Goal: Task Accomplishment & Management: Manage account settings

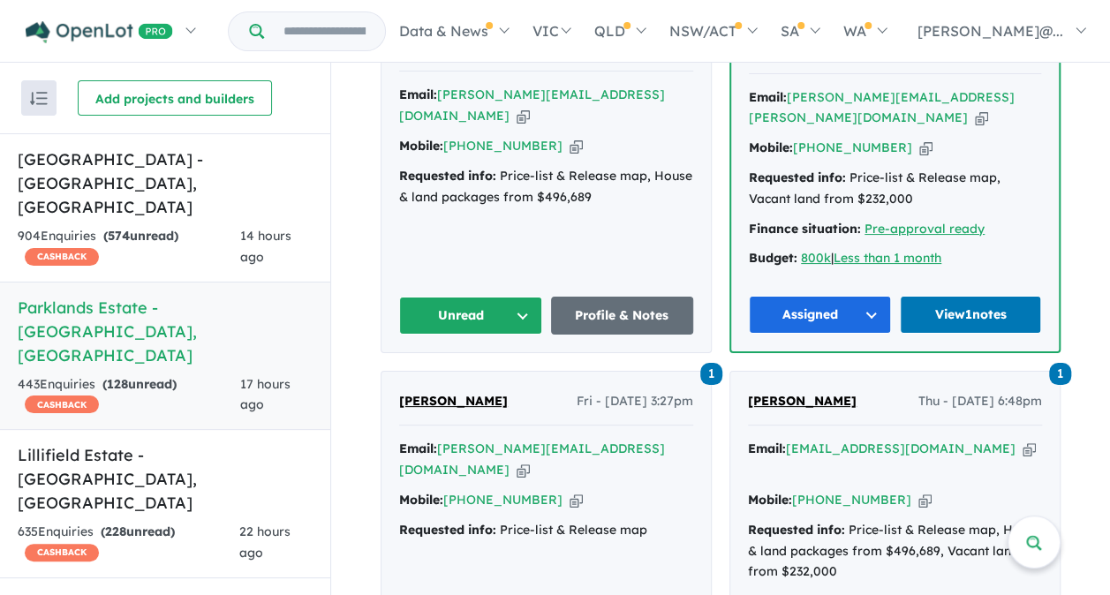
scroll to position [795, 0]
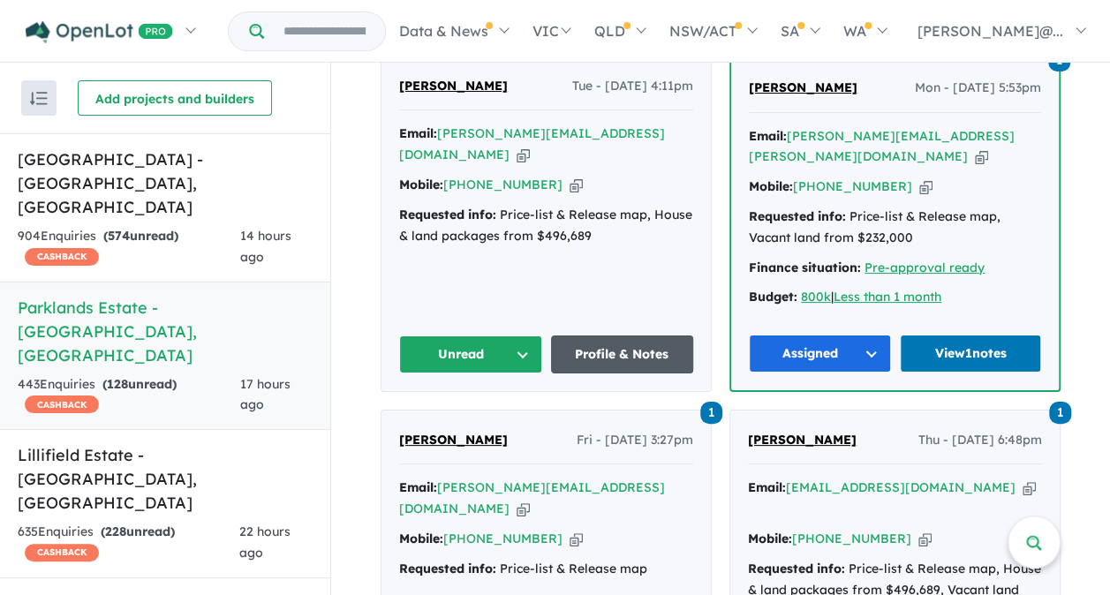
click at [616, 335] on link "Profile & Notes" at bounding box center [622, 354] width 143 height 38
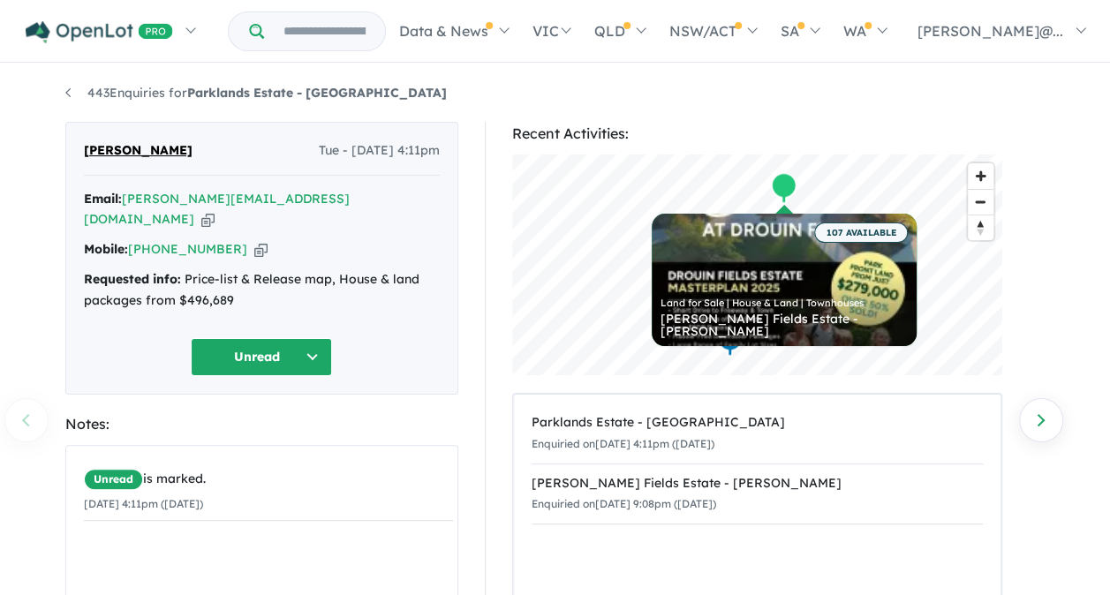
scroll to position [177, 0]
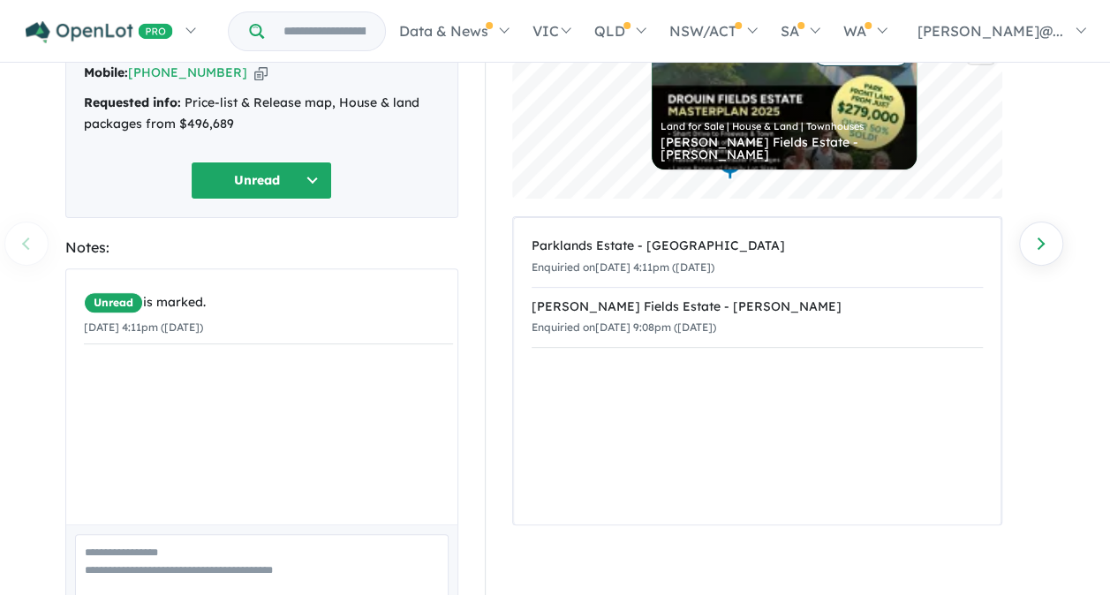
click at [268, 162] on button "Unread" at bounding box center [261, 181] width 141 height 38
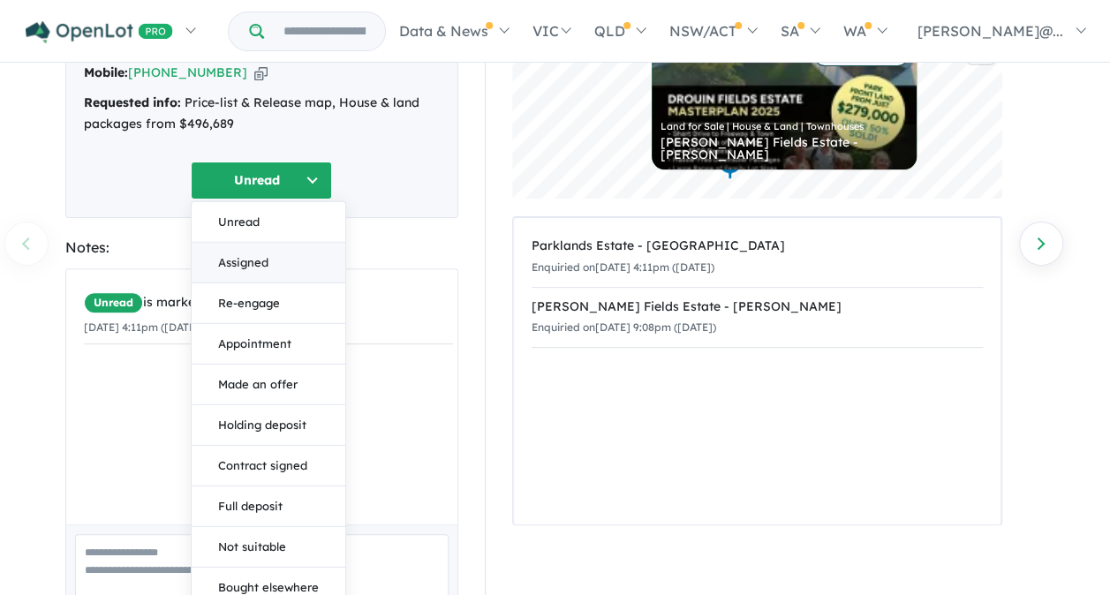
drag, startPoint x: 256, startPoint y: 237, endPoint x: 241, endPoint y: 321, distance: 86.1
click at [256, 242] on button "Assigned" at bounding box center [269, 262] width 154 height 41
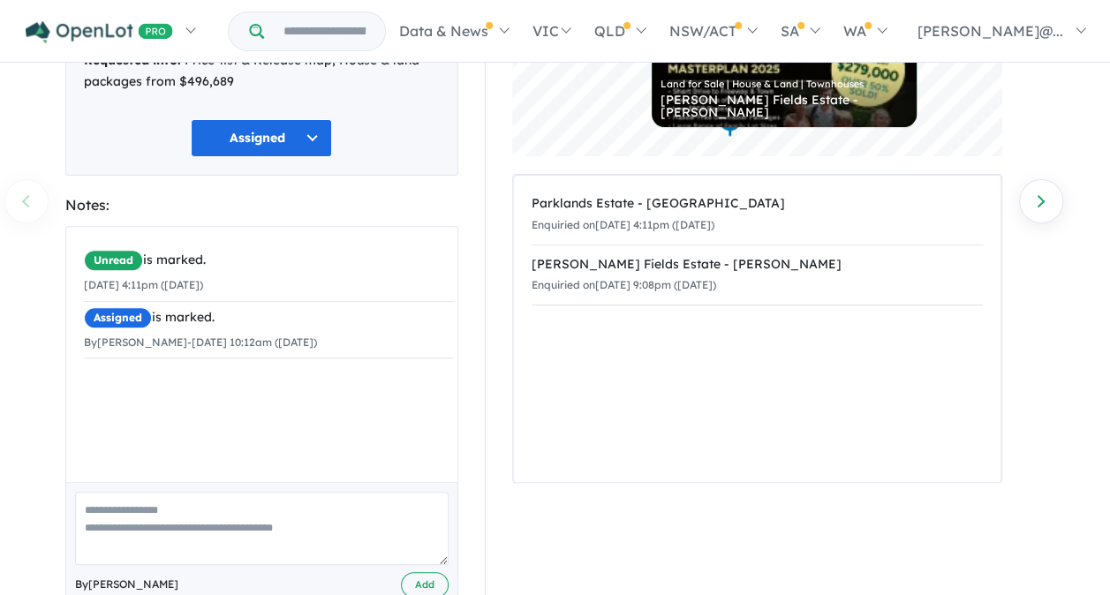
scroll to position [243, 0]
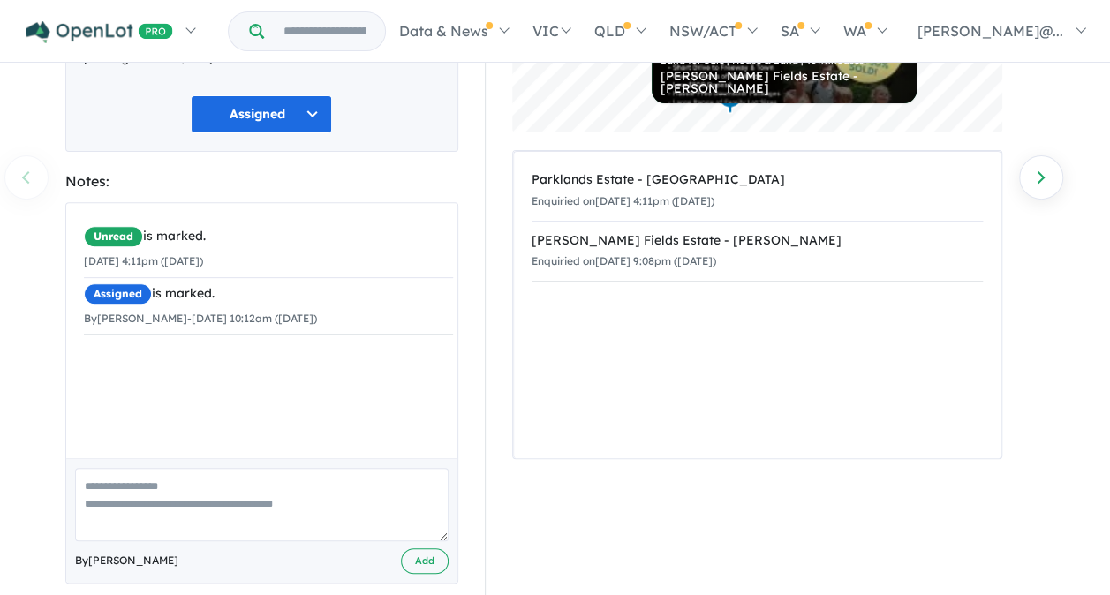
click at [198, 479] on textarea at bounding box center [261, 504] width 373 height 73
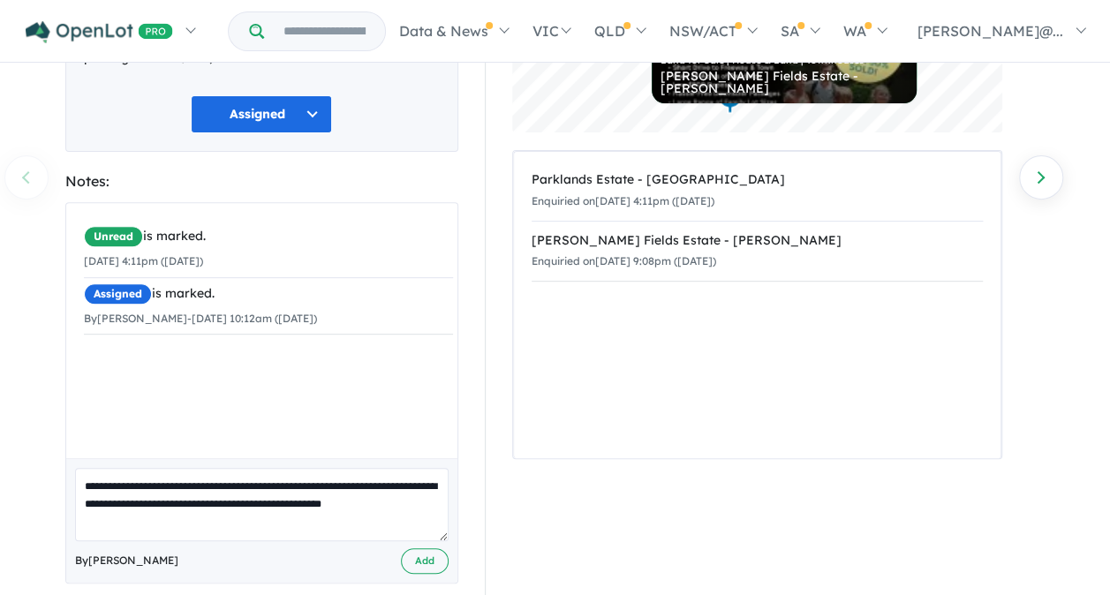
click at [431, 482] on textarea "**********" at bounding box center [261, 504] width 373 height 73
type textarea "**********"
click at [421, 548] on button "Add" at bounding box center [425, 561] width 48 height 26
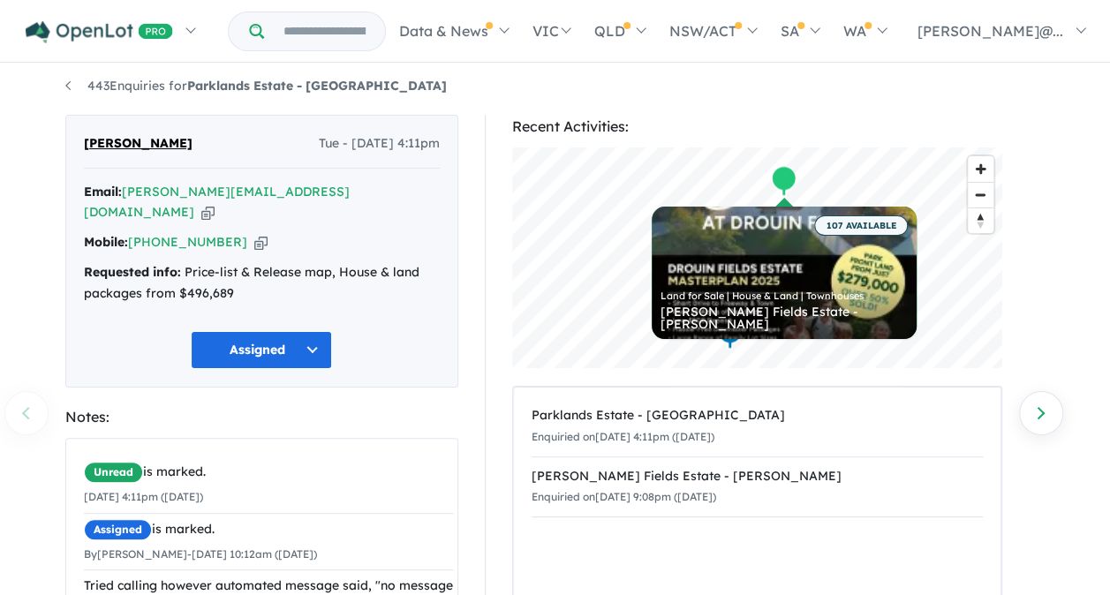
scroll to position [0, 0]
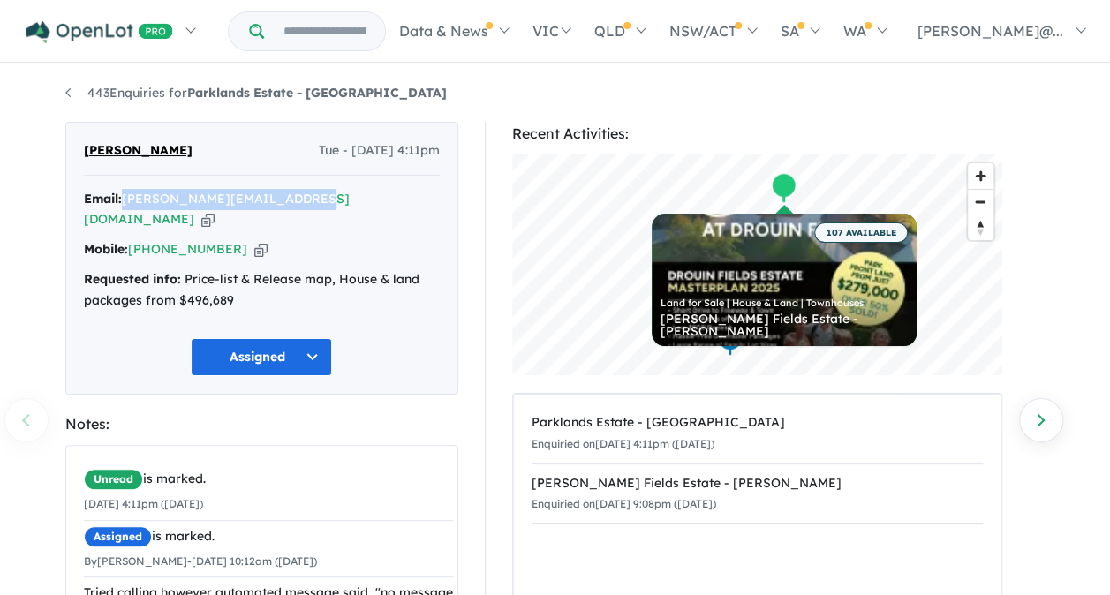
drag, startPoint x: 306, startPoint y: 198, endPoint x: 127, endPoint y: 184, distance: 179.8
click at [127, 184] on div "Craig Martin Tue - 16/09/2025, 4:11pm Email: craig@craigmartinmedia.com Copied!…" at bounding box center [261, 258] width 393 height 273
copy a%20Parklands%20Estate%20-%20Wonthaggi"] "[PERSON_NAME][EMAIL_ADDRESS][DOMAIN_NAME]"
drag, startPoint x: 226, startPoint y: 229, endPoint x: 159, endPoint y: 222, distance: 67.4
click at [159, 239] on div "Mobile: +61 412 323 034 Copied!" at bounding box center [262, 249] width 356 height 21
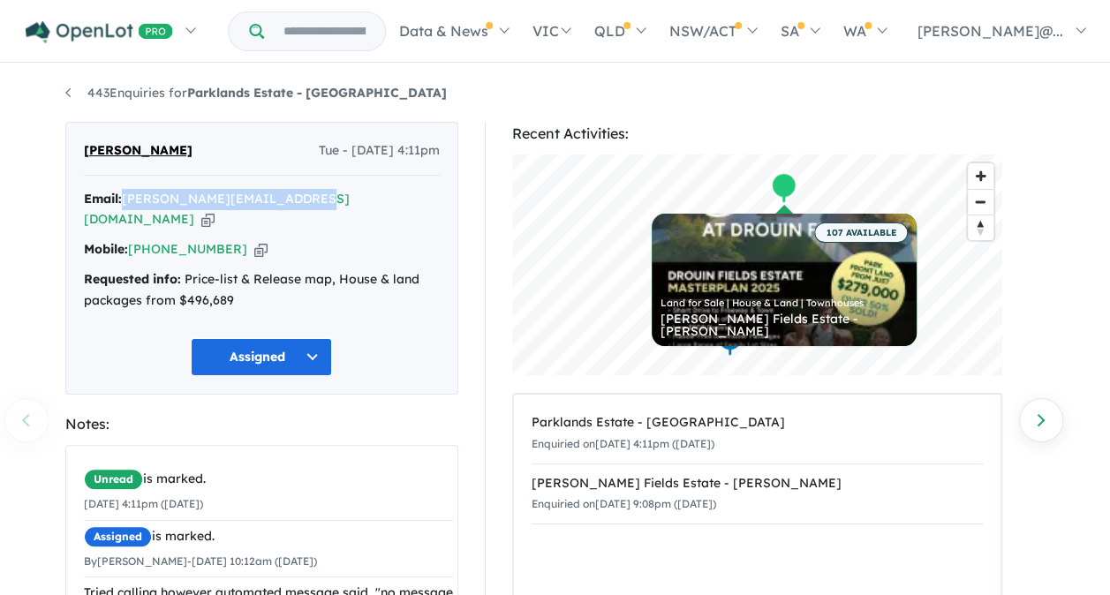
copy link "412 323 034"
click at [411, 338] on div "Assigned Unread Assigned Re-engage Appointment Made an offer Holding deposit Co…" at bounding box center [262, 357] width 356 height 38
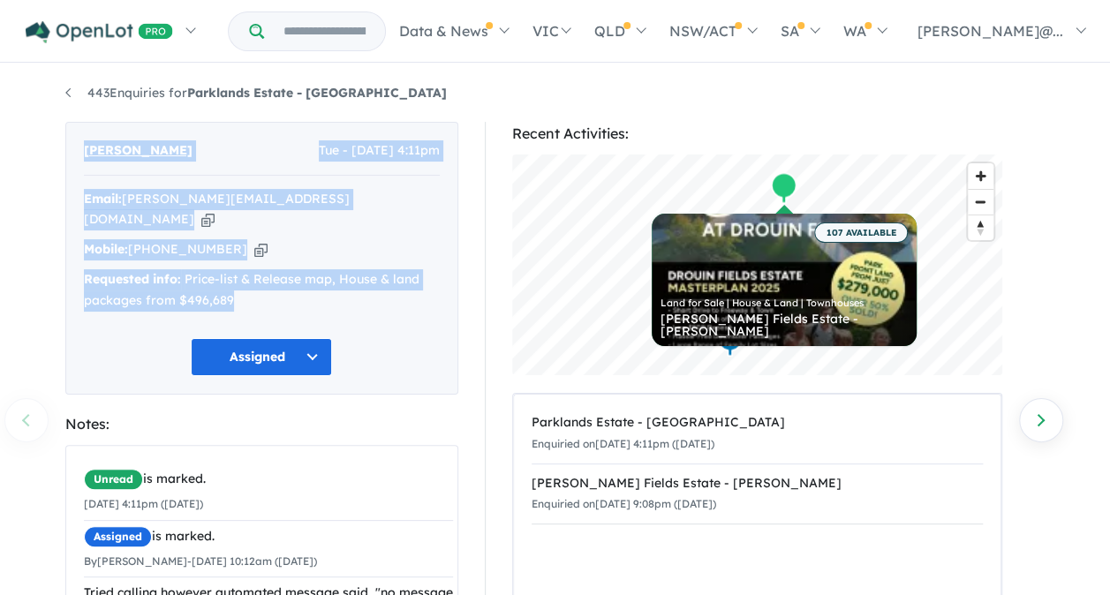
drag, startPoint x: 111, startPoint y: 141, endPoint x: 411, endPoint y: 282, distance: 331.4
click at [411, 282] on div "Craig Martin Tue - 16/09/2025, 4:11pm Email: craig@craigmartinmedia.com Copied!…" at bounding box center [261, 258] width 393 height 273
copy div "Craig Martin Tue - 16/09/2025, 4:11pm Email: craig@craigmartinmedia.com Copied!…"
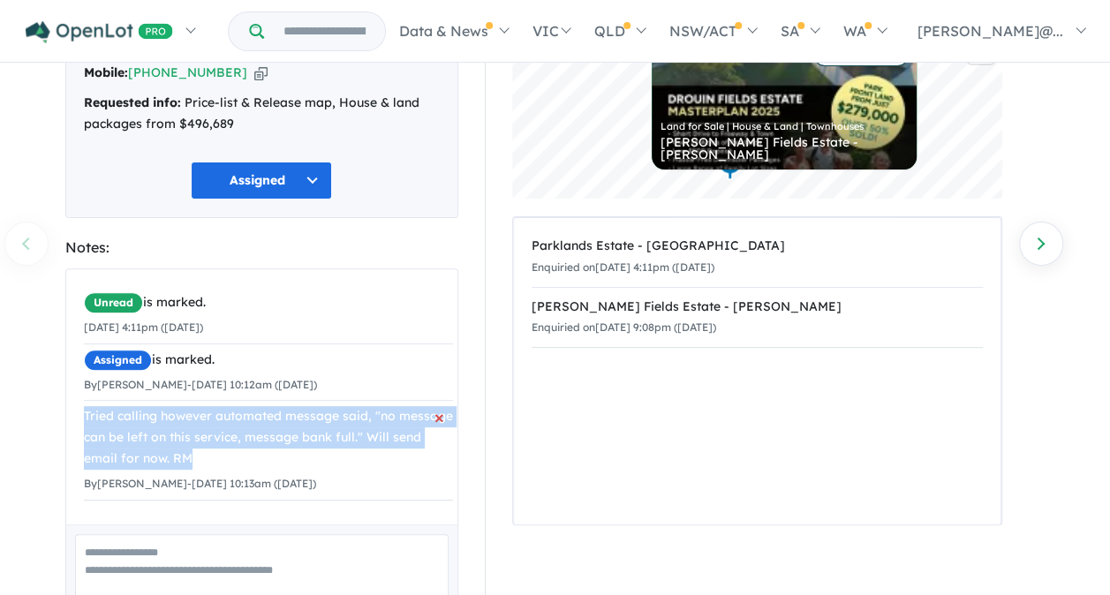
drag, startPoint x: 81, startPoint y: 388, endPoint x: 255, endPoint y: 433, distance: 179.4
click at [255, 433] on div "Unread is marked. 16/09/2025 4:11pm (Tuesday) Assigned is marked. By Rebecca Ma…" at bounding box center [268, 393] width 404 height 249
copy div "Tried calling however automated message said, "no message can be left on this s…"
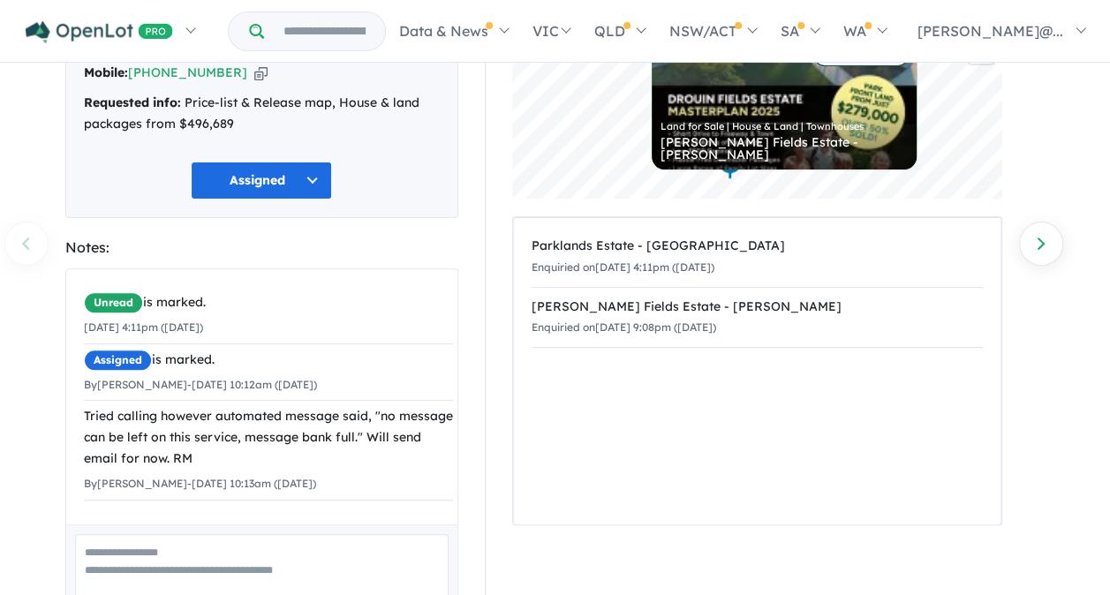
click at [473, 471] on div "Recent Activities: © Mapbox © OpenStreetMap Improve this map 107 AVAILABLE Land…" at bounding box center [764, 315] width 587 height 740
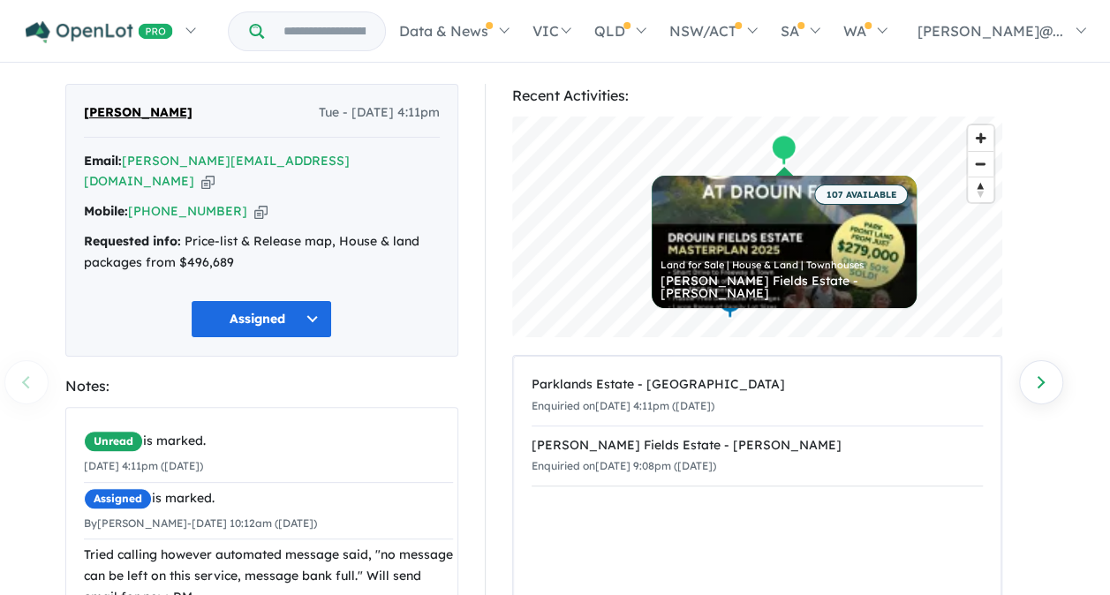
scroll to position [0, 0]
